Goal: Task Accomplishment & Management: Use online tool/utility

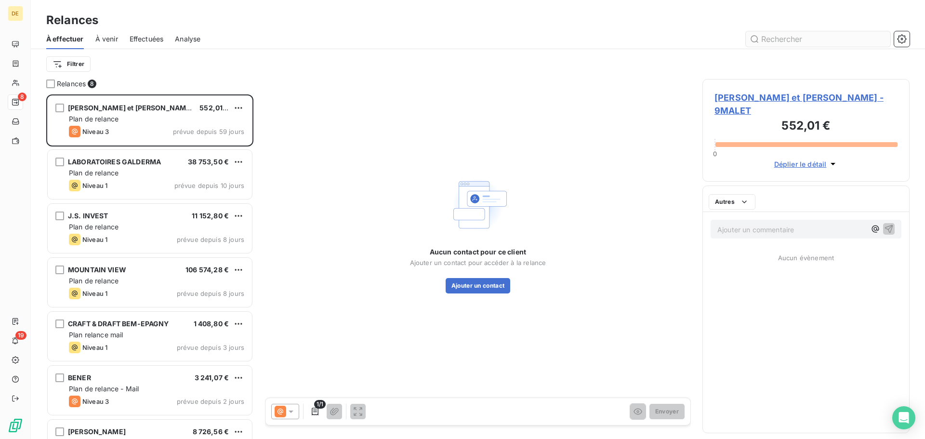
scroll to position [337, 200]
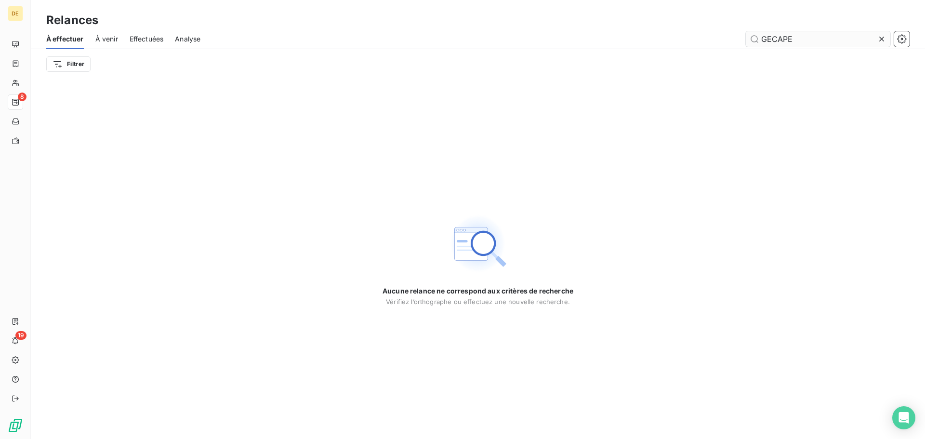
type input "GECAPE"
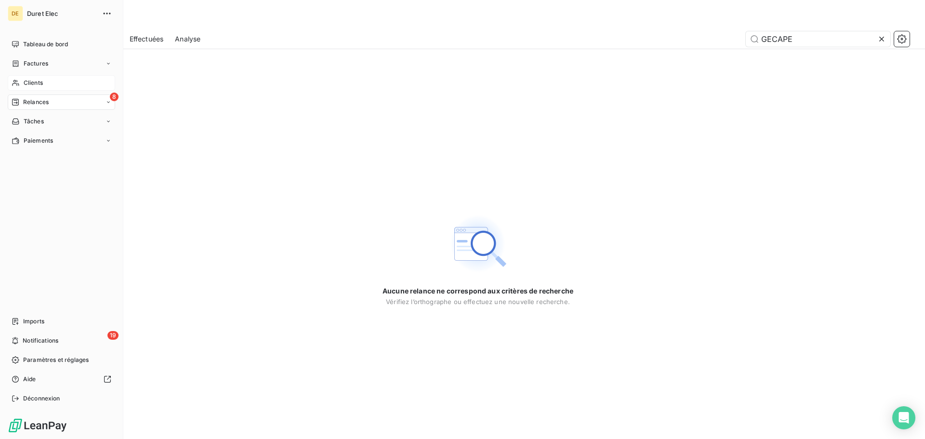
click at [32, 82] on span "Clients" at bounding box center [33, 83] width 19 height 9
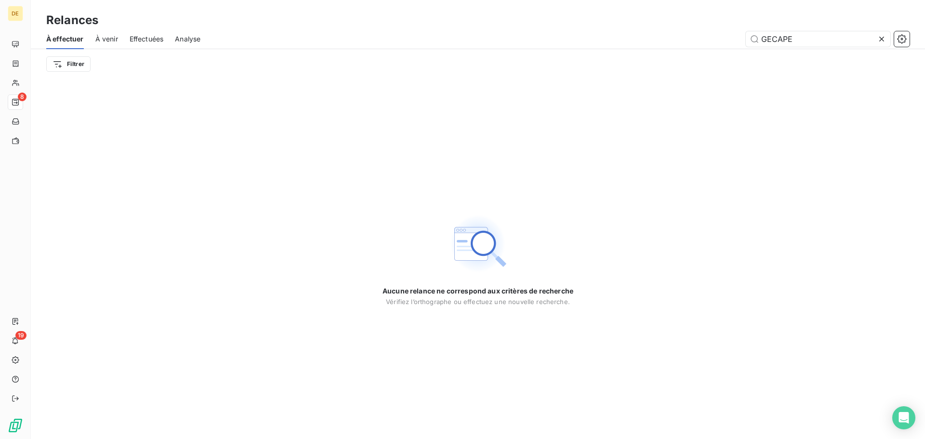
click at [885, 39] on icon at bounding box center [882, 39] width 10 height 10
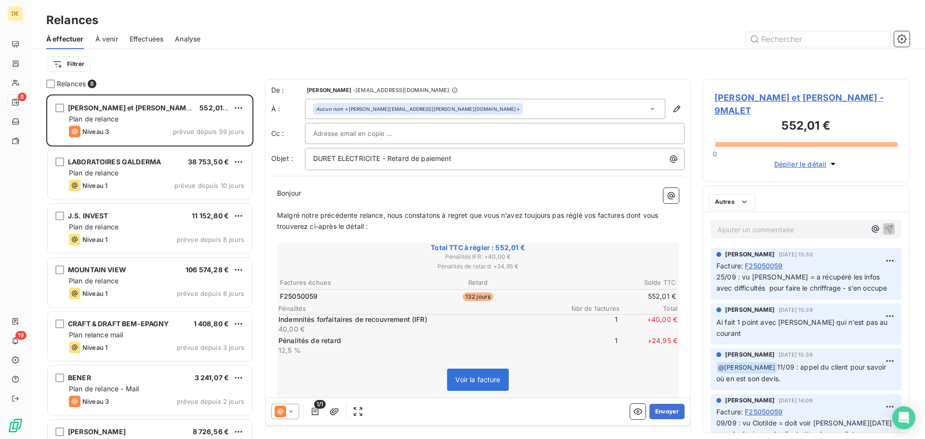
scroll to position [337, 200]
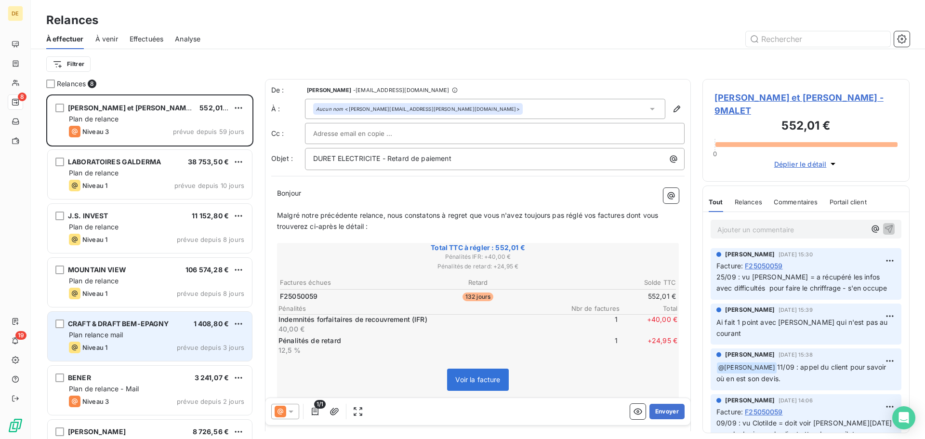
click at [127, 336] on div "Plan relance mail" at bounding box center [156, 335] width 175 height 10
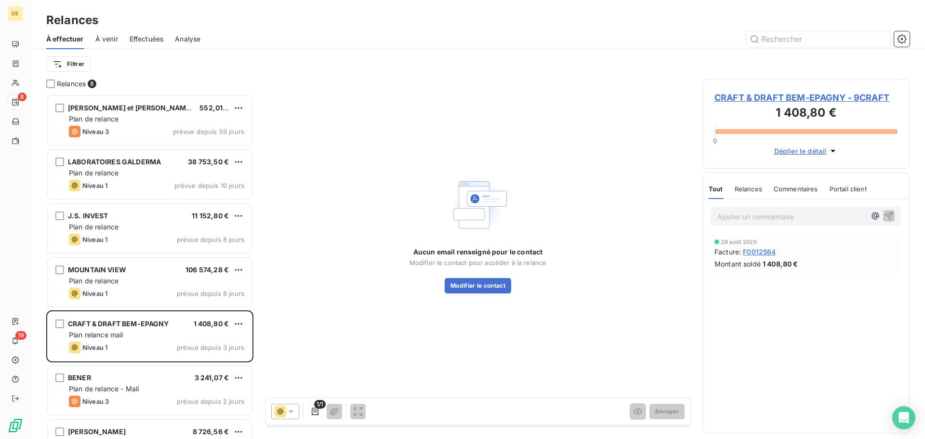
click at [792, 96] on span "CRAFT & DRAFT BEM-EPAGNY - 9CRAFT" at bounding box center [806, 97] width 183 height 13
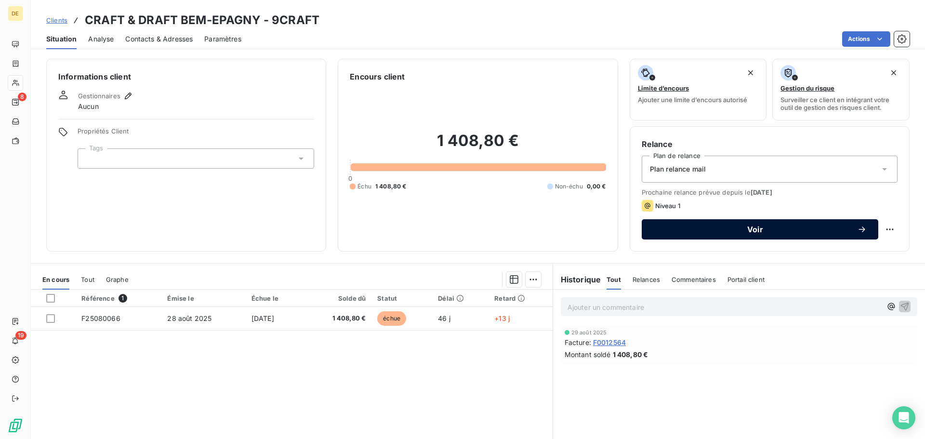
click at [757, 228] on span "Voir" at bounding box center [756, 230] width 204 height 8
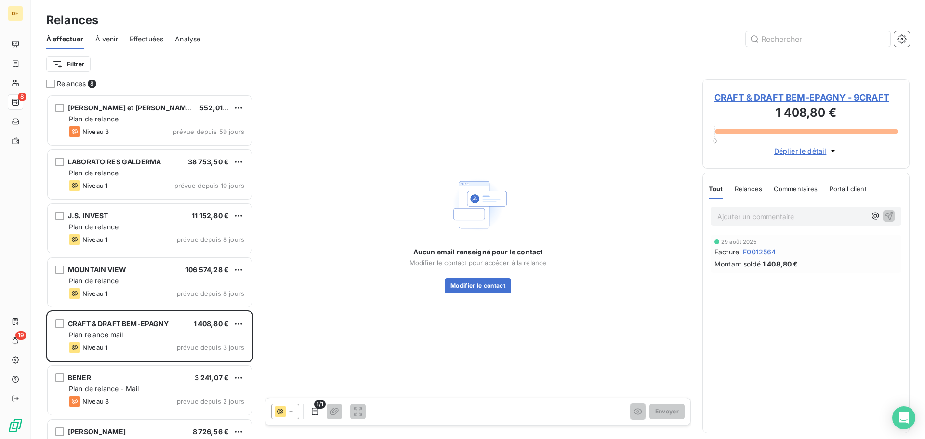
scroll to position [337, 200]
click at [807, 99] on span "CRAFT & DRAFT BEM-EPAGNY - 9CRAFT" at bounding box center [806, 97] width 183 height 13
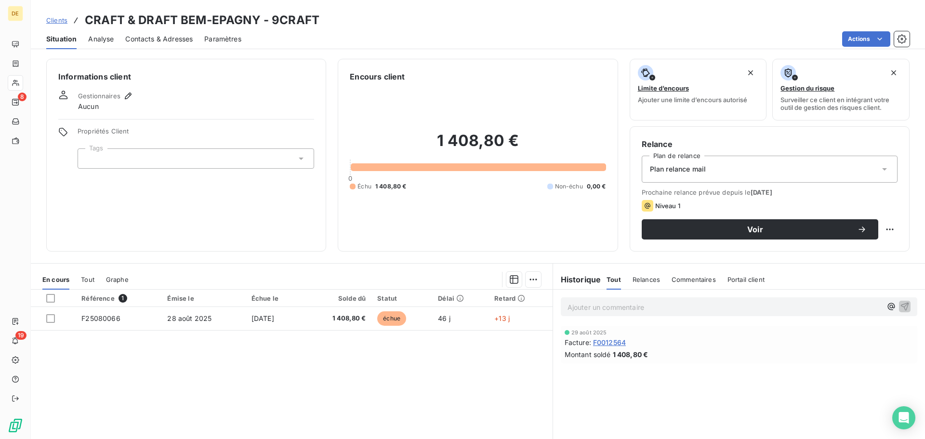
click at [150, 36] on span "Contacts & Adresses" at bounding box center [158, 39] width 67 height 10
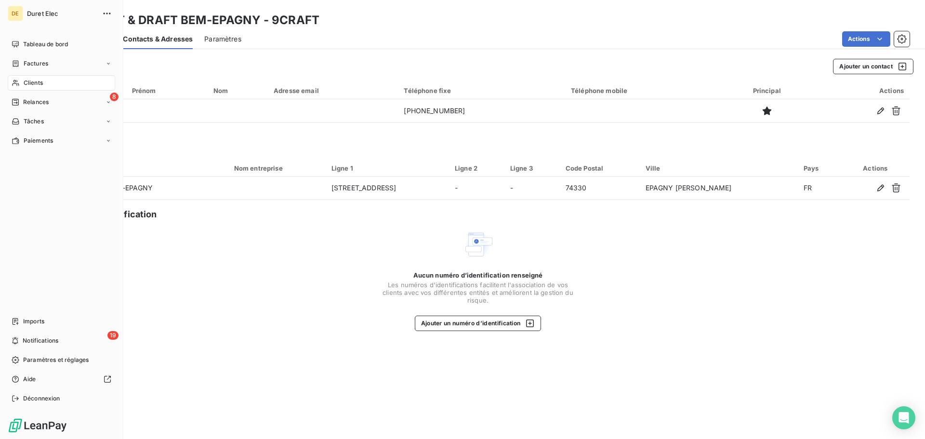
click at [37, 80] on span "Clients" at bounding box center [33, 83] width 19 height 9
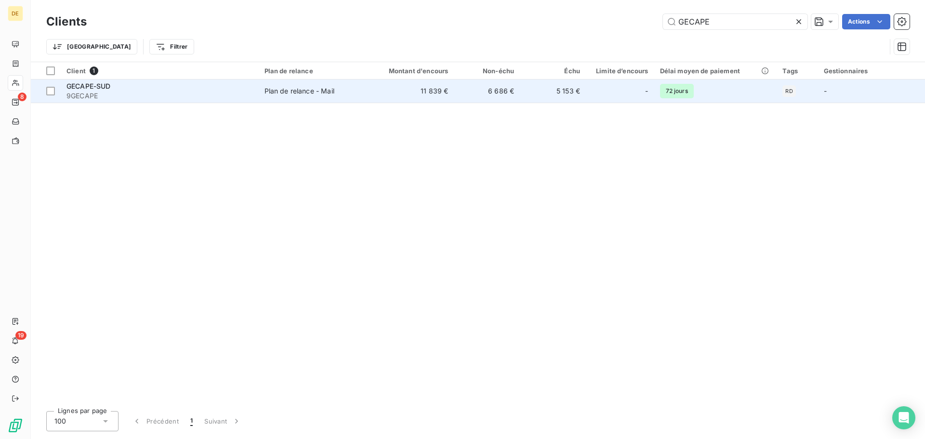
type input "GECAPE"
click at [585, 91] on td "5 153 €" at bounding box center [553, 91] width 66 height 23
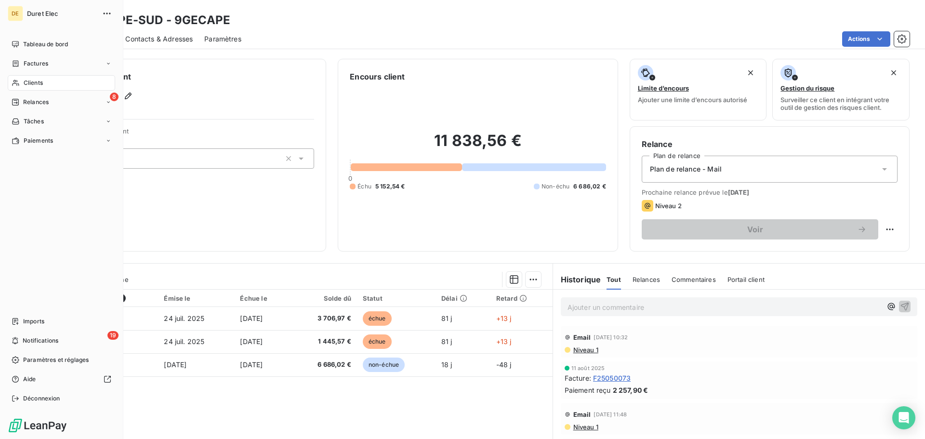
click at [27, 79] on span "Clients" at bounding box center [33, 83] width 19 height 9
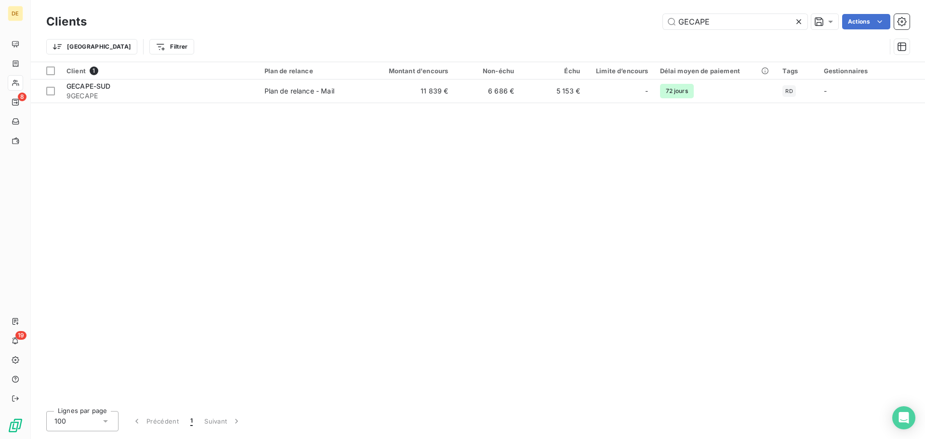
drag, startPoint x: 718, startPoint y: 19, endPoint x: 628, endPoint y: 18, distance: 89.7
click at [628, 18] on div "GECAPE Actions" at bounding box center [504, 21] width 812 height 15
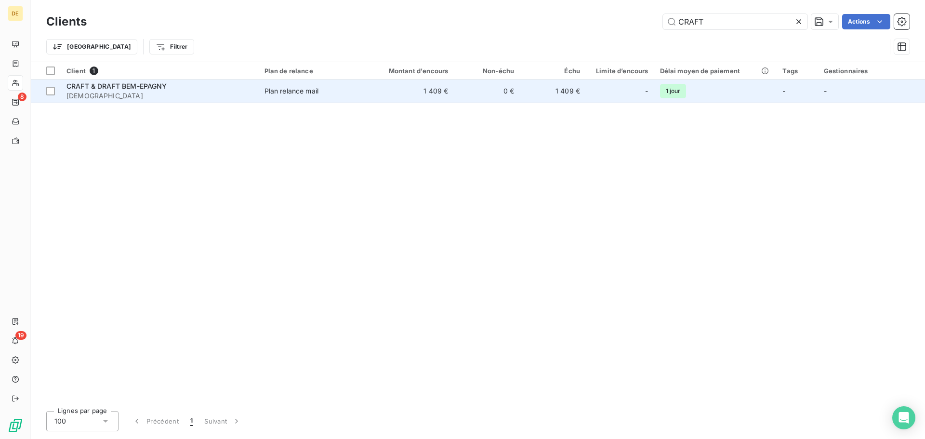
type input "CRAFT"
click at [547, 89] on td "1 409 €" at bounding box center [553, 91] width 66 height 23
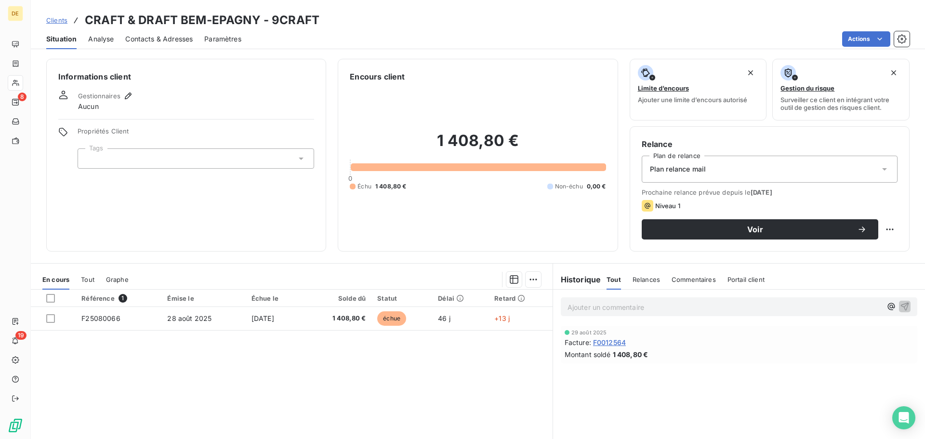
click at [153, 40] on span "Contacts & Adresses" at bounding box center [158, 39] width 67 height 10
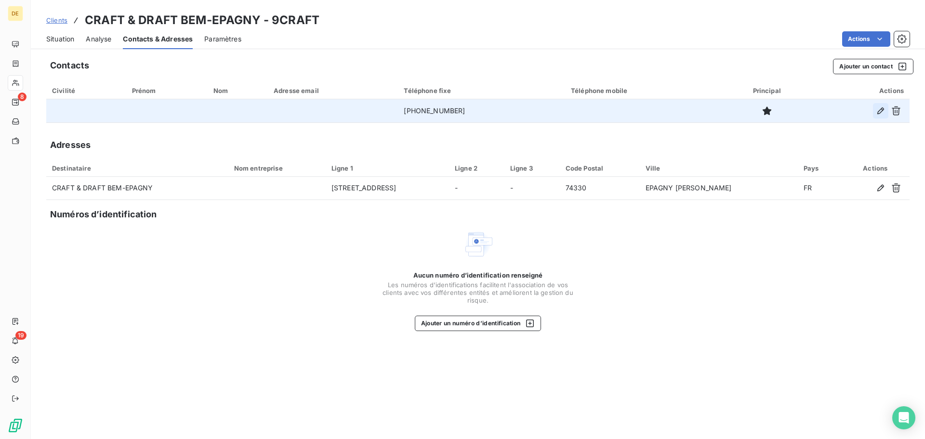
click at [881, 109] on icon "button" at bounding box center [881, 111] width 10 height 10
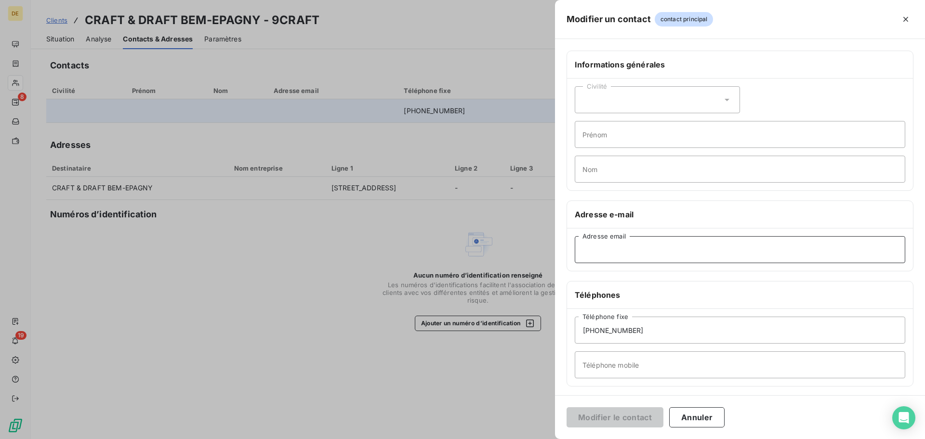
click at [614, 247] on input "Adresse email" at bounding box center [740, 249] width 331 height 27
paste input "[PERSON_NAME][EMAIL_ADDRESS][DOMAIN_NAME]"
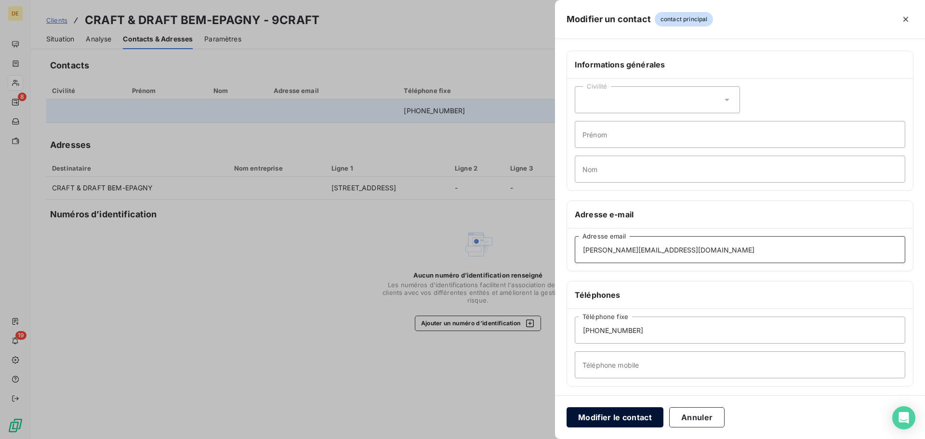
type input "[PERSON_NAME][EMAIL_ADDRESS][DOMAIN_NAME]"
click at [616, 415] on button "Modifier le contact" at bounding box center [615, 417] width 97 height 20
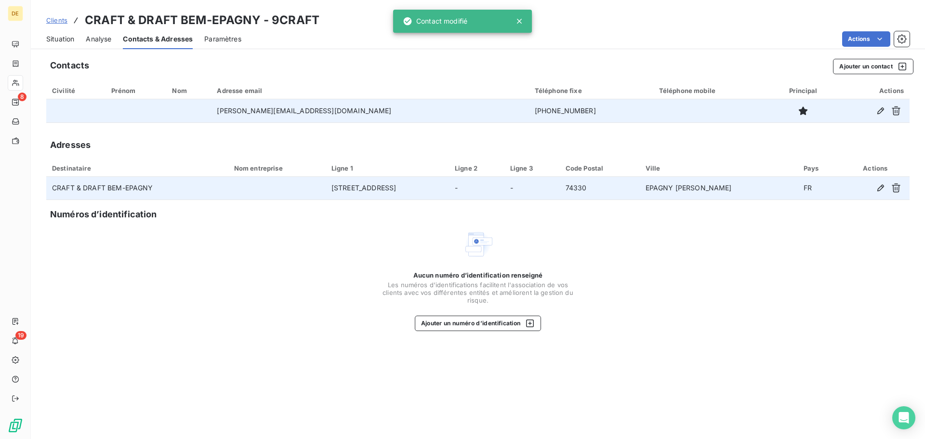
click at [82, 184] on td "CRAFT & DRAFT BEM-EPAGNY" at bounding box center [137, 188] width 182 height 23
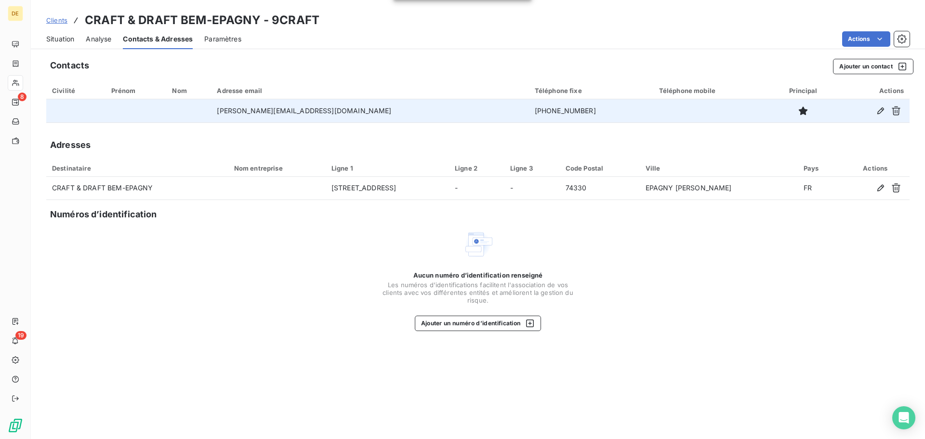
click at [65, 40] on span "Situation" at bounding box center [60, 39] width 28 height 10
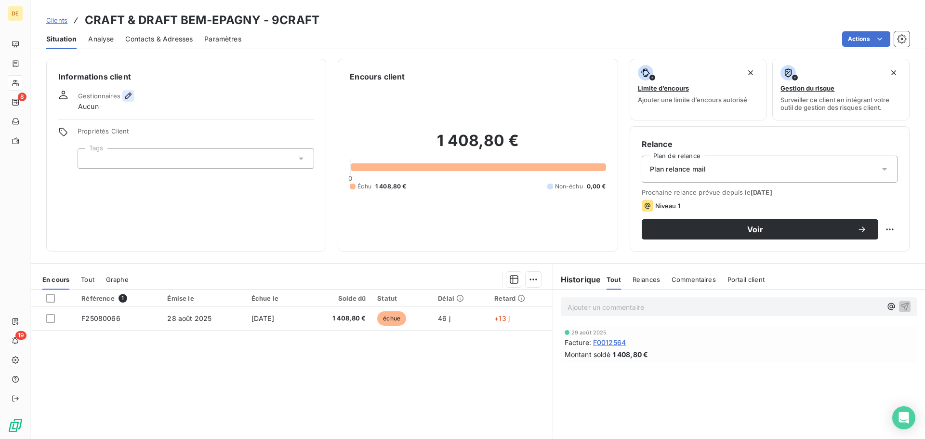
click at [127, 96] on icon "button" at bounding box center [128, 96] width 10 height 10
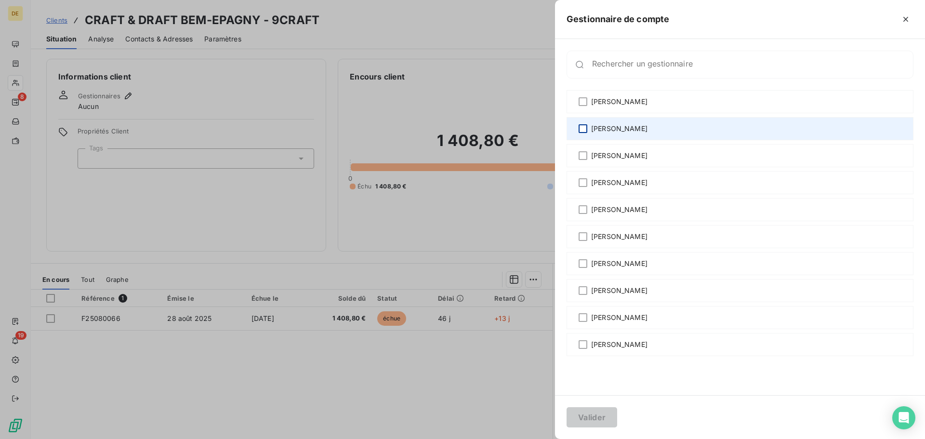
click at [586, 129] on div at bounding box center [583, 128] width 9 height 9
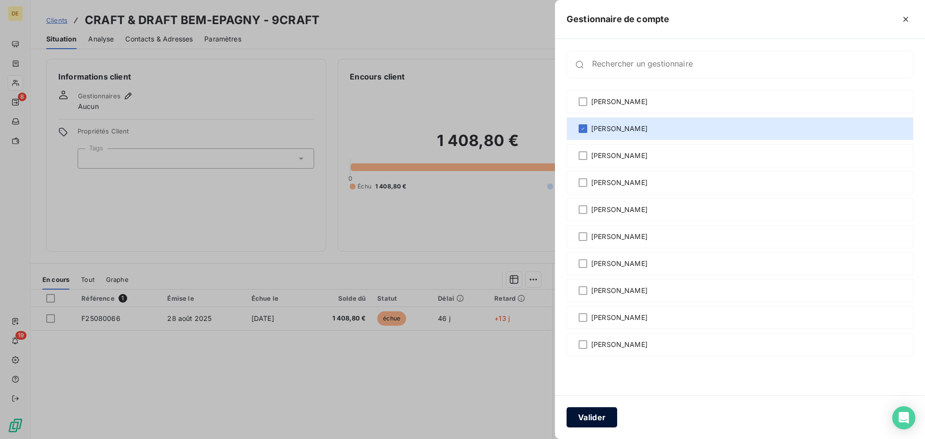
click at [597, 419] on button "Valider" at bounding box center [592, 417] width 51 height 20
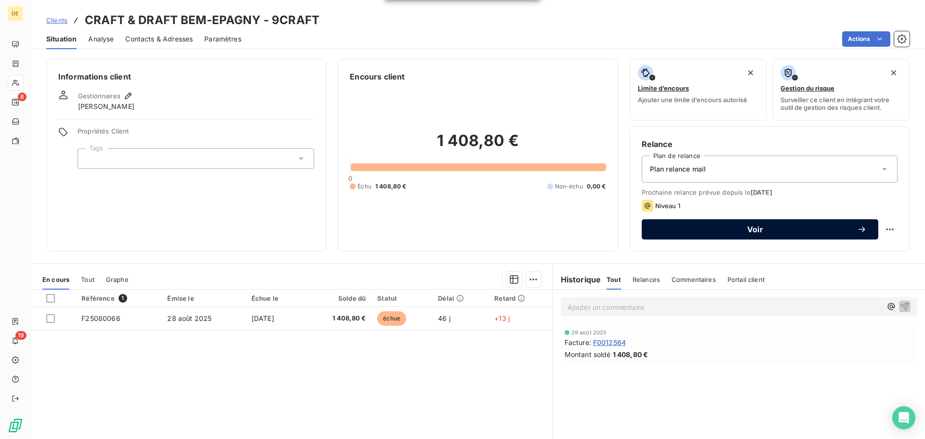
click at [751, 228] on span "Voir" at bounding box center [756, 230] width 204 height 8
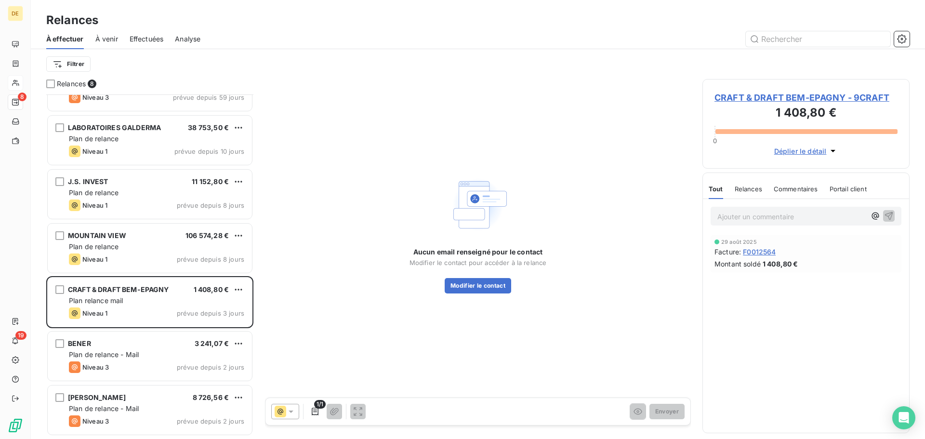
scroll to position [88, 0]
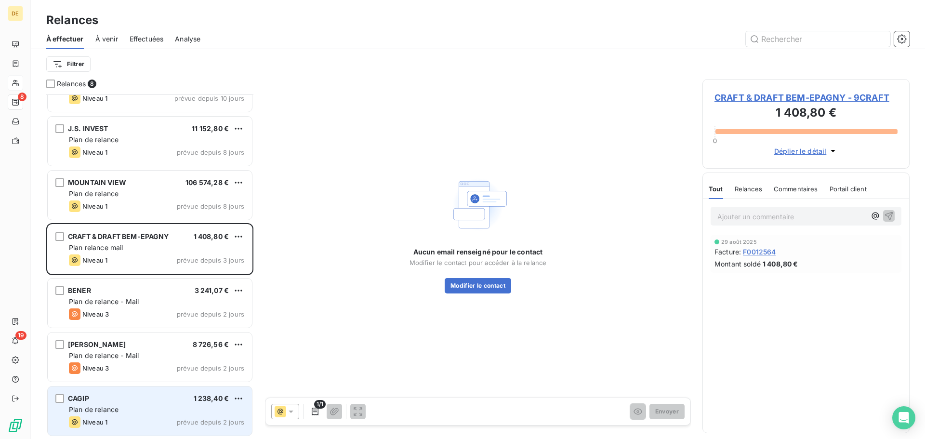
click at [97, 410] on span "Plan de relance" at bounding box center [94, 409] width 50 height 8
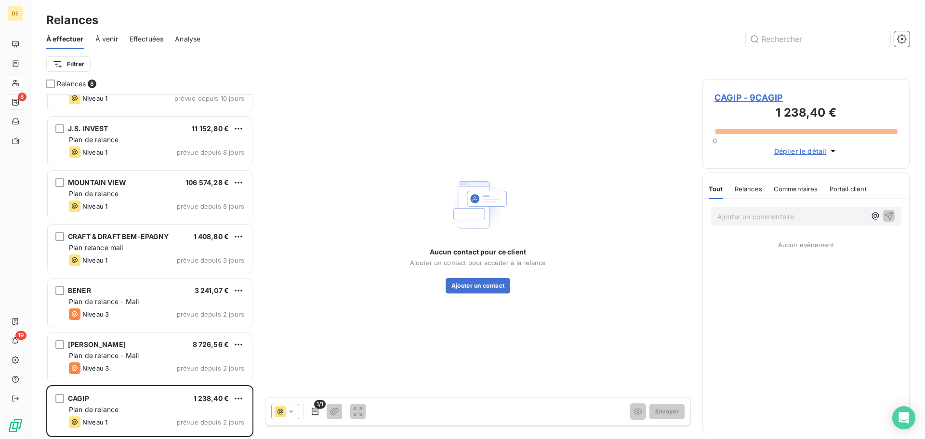
click at [761, 99] on span "CAGIP - 9CAGIP" at bounding box center [806, 97] width 183 height 13
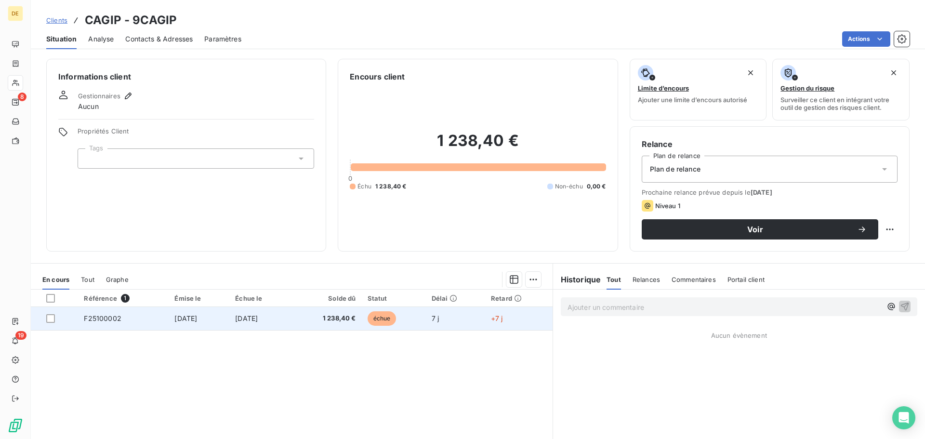
click at [194, 322] on span "[DATE]" at bounding box center [185, 318] width 23 height 8
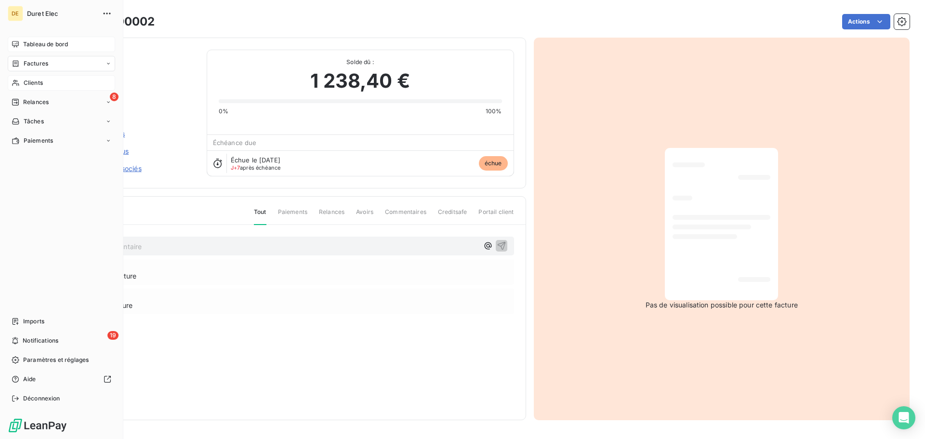
click at [41, 44] on span "Tableau de bord" at bounding box center [45, 44] width 45 height 9
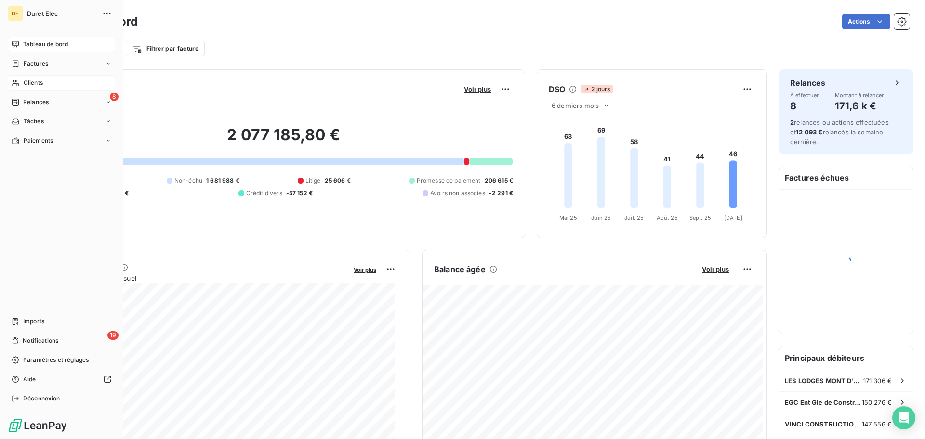
click at [29, 80] on span "Clients" at bounding box center [33, 83] width 19 height 9
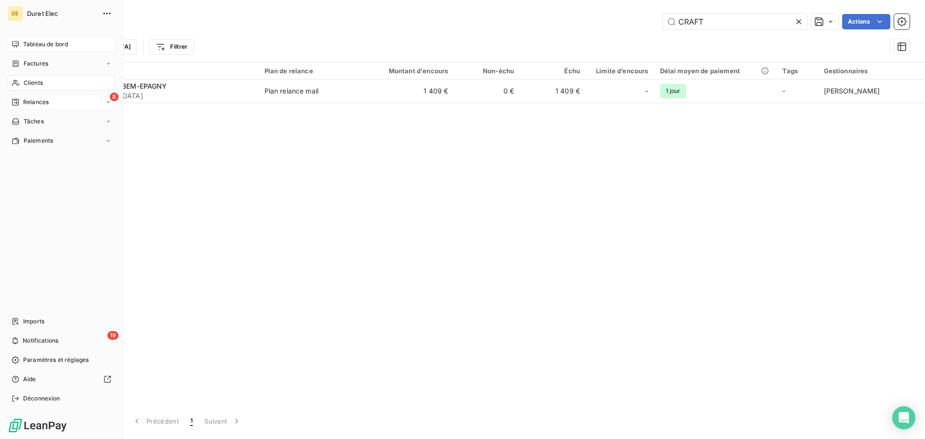
click at [44, 103] on span "Relances" at bounding box center [36, 102] width 26 height 9
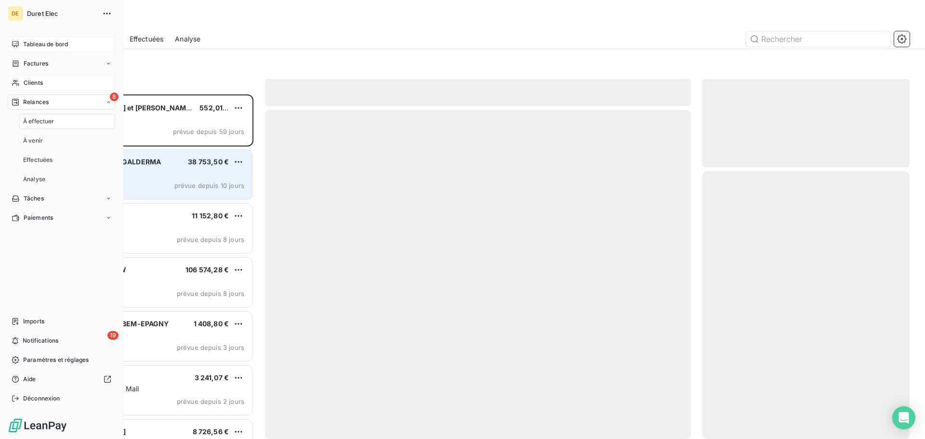
scroll to position [337, 200]
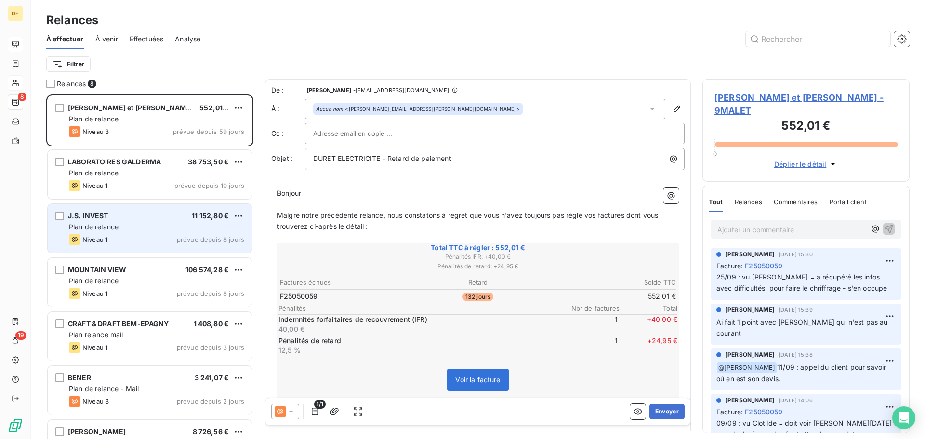
click at [108, 213] on div "J.S. INVEST 11 152,80 €" at bounding box center [156, 216] width 175 height 9
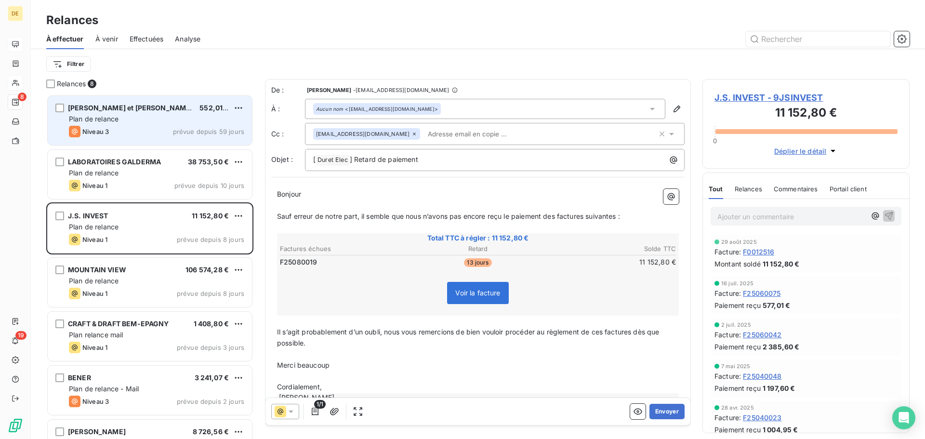
click at [99, 121] on span "Plan de relance" at bounding box center [94, 119] width 50 height 8
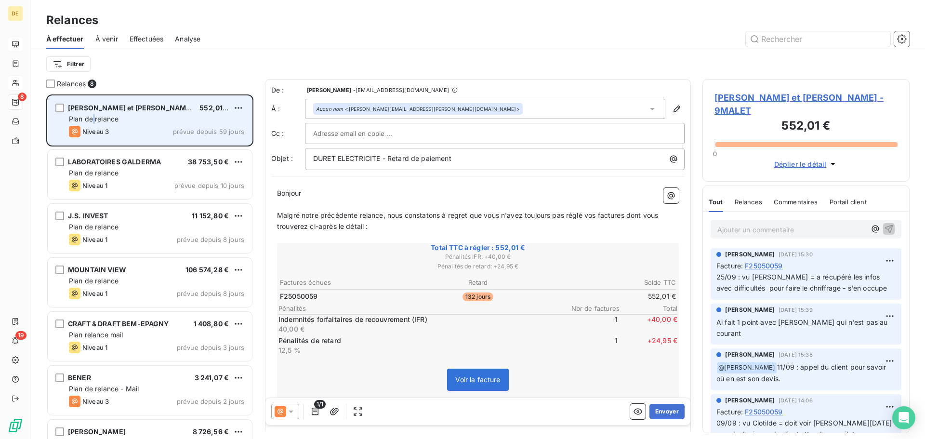
click at [93, 118] on span "Plan de relance" at bounding box center [94, 119] width 50 height 8
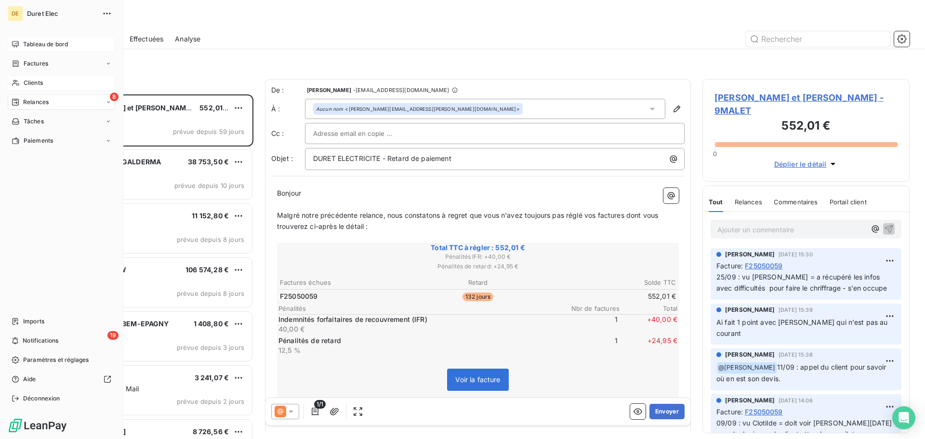
click at [38, 80] on span "Clients" at bounding box center [33, 83] width 19 height 9
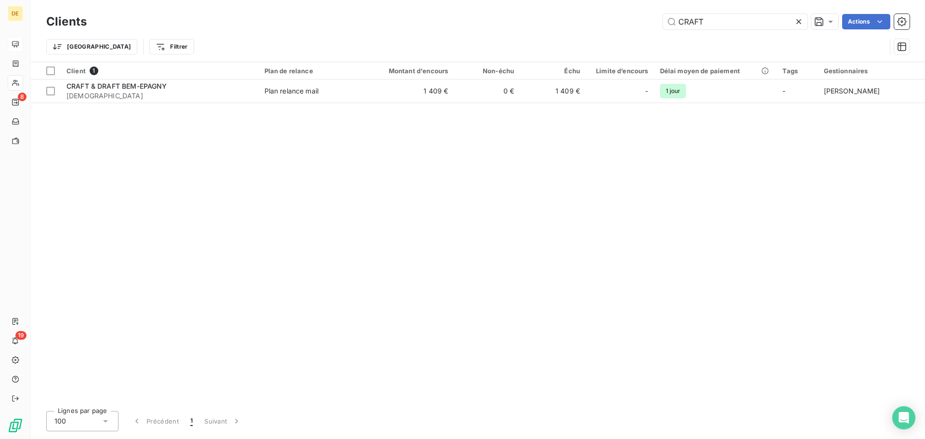
drag, startPoint x: 712, startPoint y: 23, endPoint x: 651, endPoint y: 10, distance: 62.6
click at [651, 10] on div "Clients CRAFT Actions Trier Filtrer" at bounding box center [478, 31] width 895 height 62
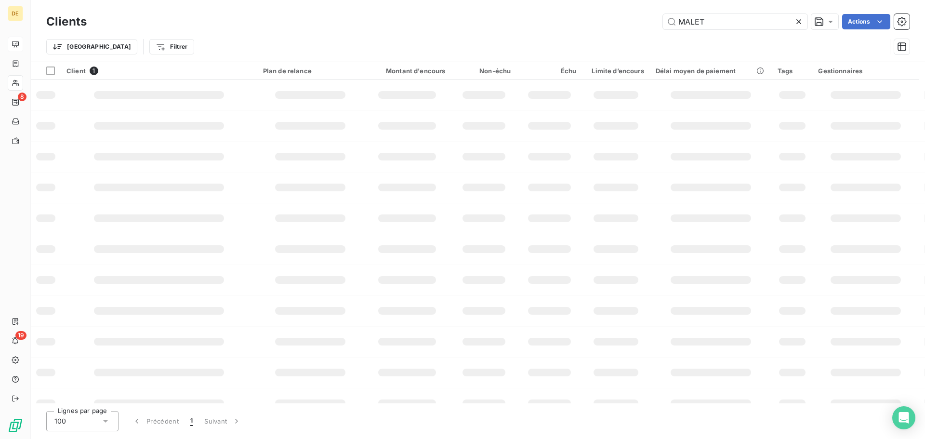
type input "MALET"
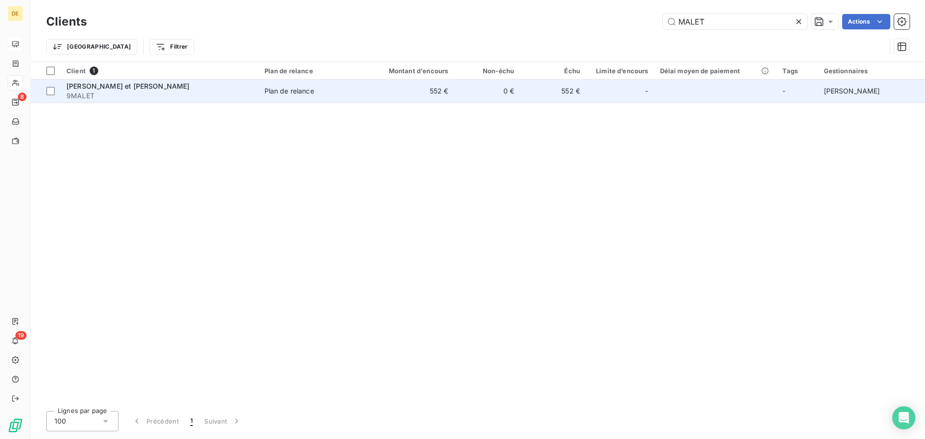
click at [137, 90] on div "[PERSON_NAME] et [PERSON_NAME]" at bounding box center [160, 86] width 187 height 10
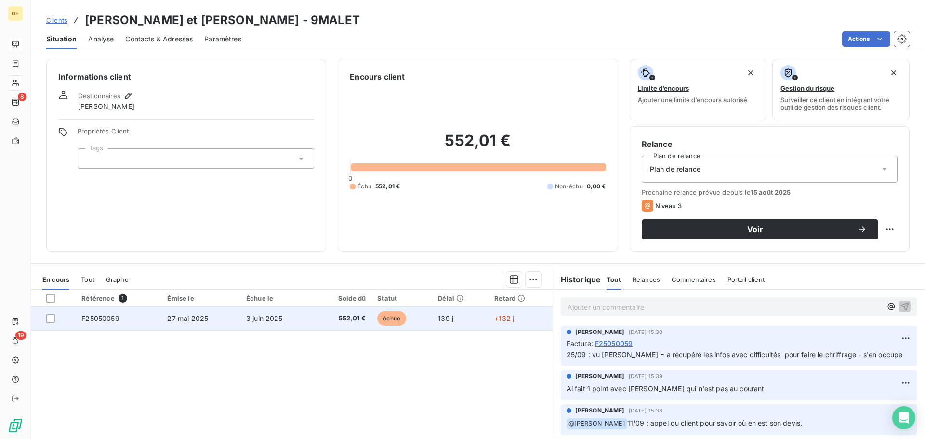
click at [202, 325] on td "27 mai 2025" at bounding box center [200, 318] width 79 height 23
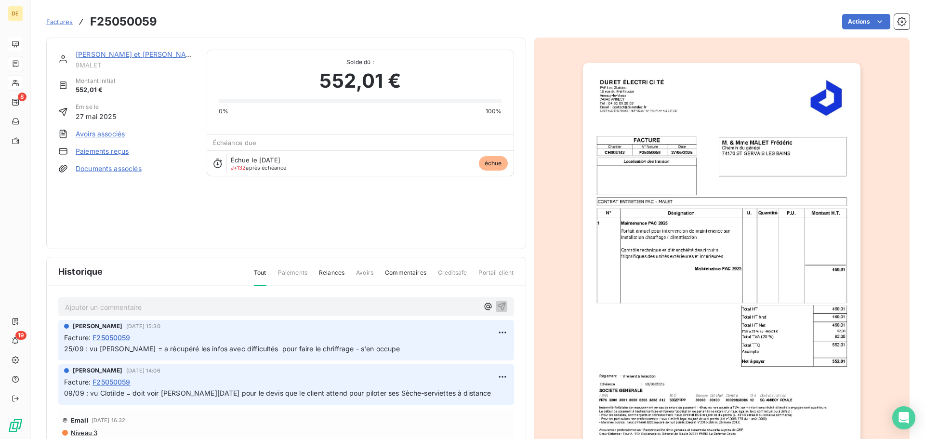
click at [73, 308] on p "Ajouter un commentaire ﻿" at bounding box center [272, 307] width 414 height 12
click at [497, 306] on icon "button" at bounding box center [502, 306] width 10 height 10
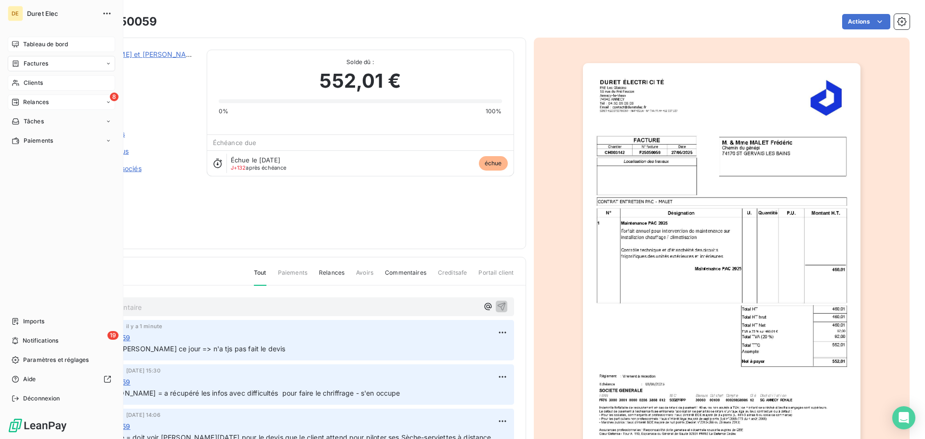
click at [16, 105] on icon at bounding box center [16, 102] width 8 height 8
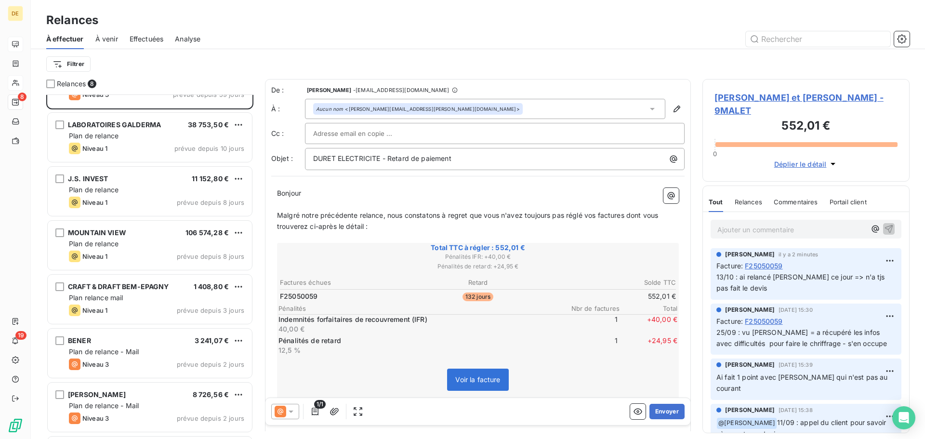
scroll to position [88, 0]
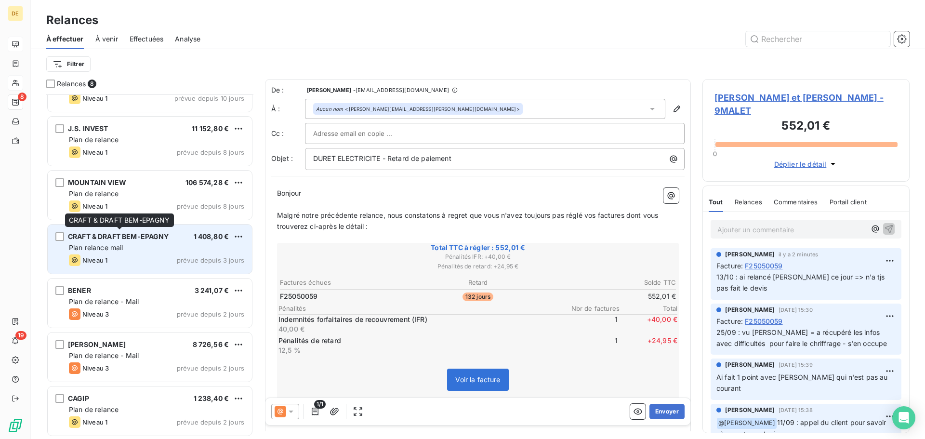
click at [145, 241] on div "CRAFT & DRAFT BEM-EPAGNY" at bounding box center [118, 237] width 101 height 10
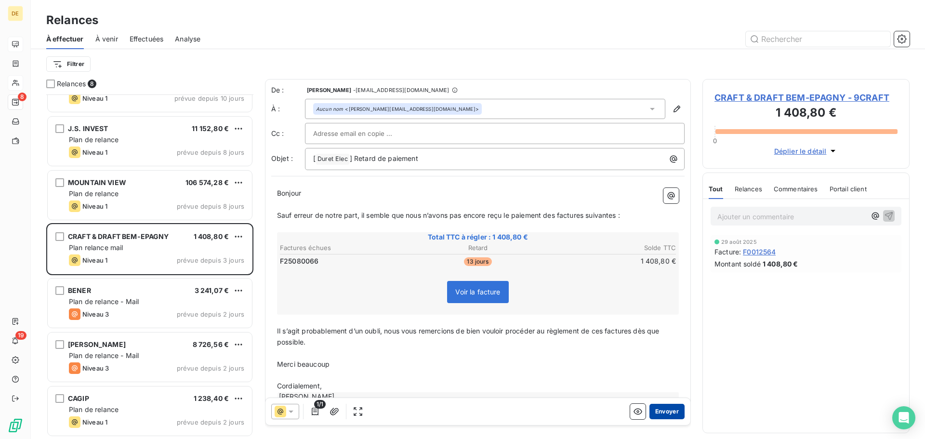
click at [660, 412] on button "Envoyer" at bounding box center [667, 411] width 35 height 15
